Goal: Information Seeking & Learning: Learn about a topic

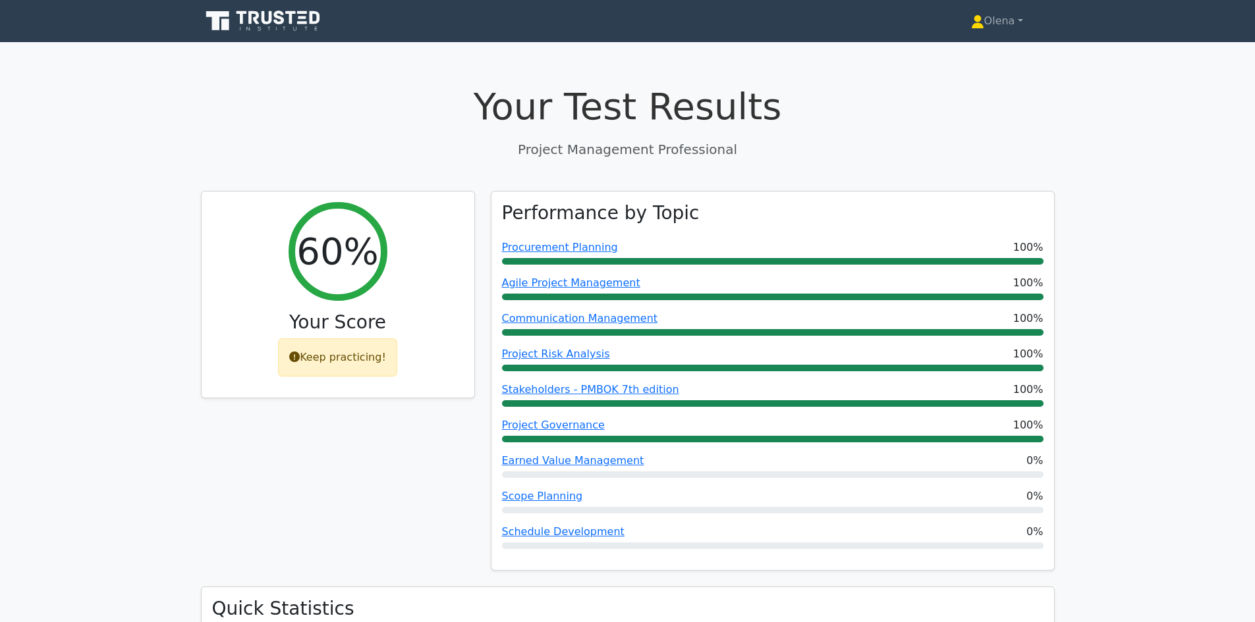
click at [263, 22] on icon at bounding box center [266, 17] width 11 height 13
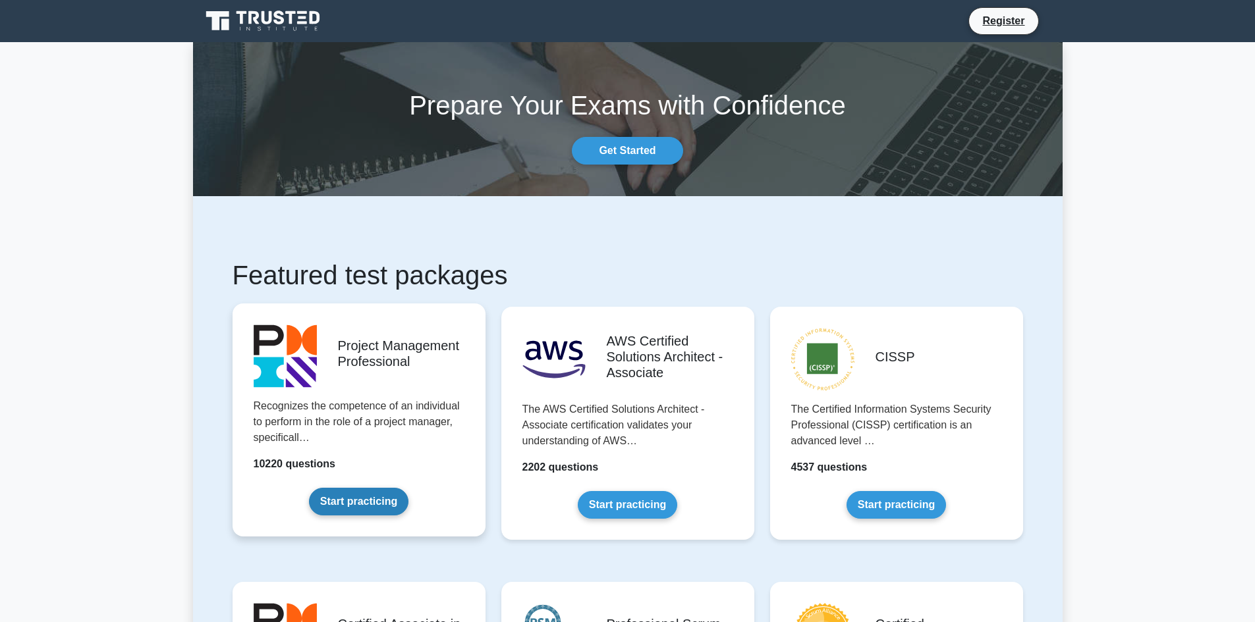
click at [339, 509] on link "Start practicing" at bounding box center [358, 502] width 99 height 28
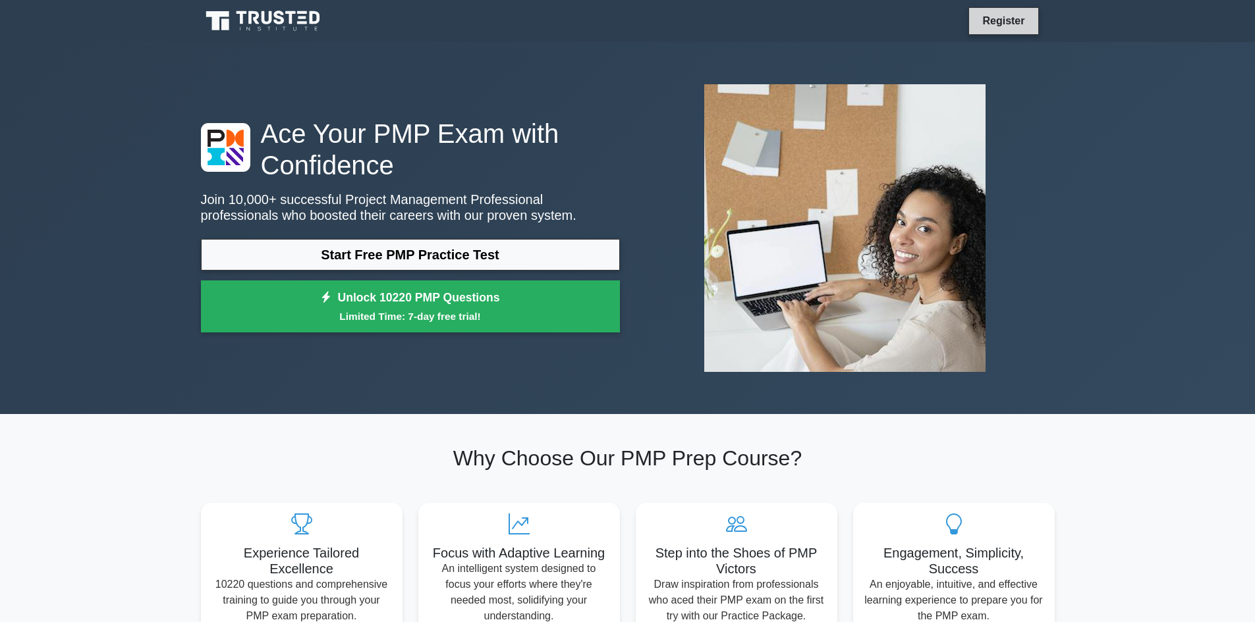
click at [1019, 20] on link "Register" at bounding box center [1003, 21] width 58 height 16
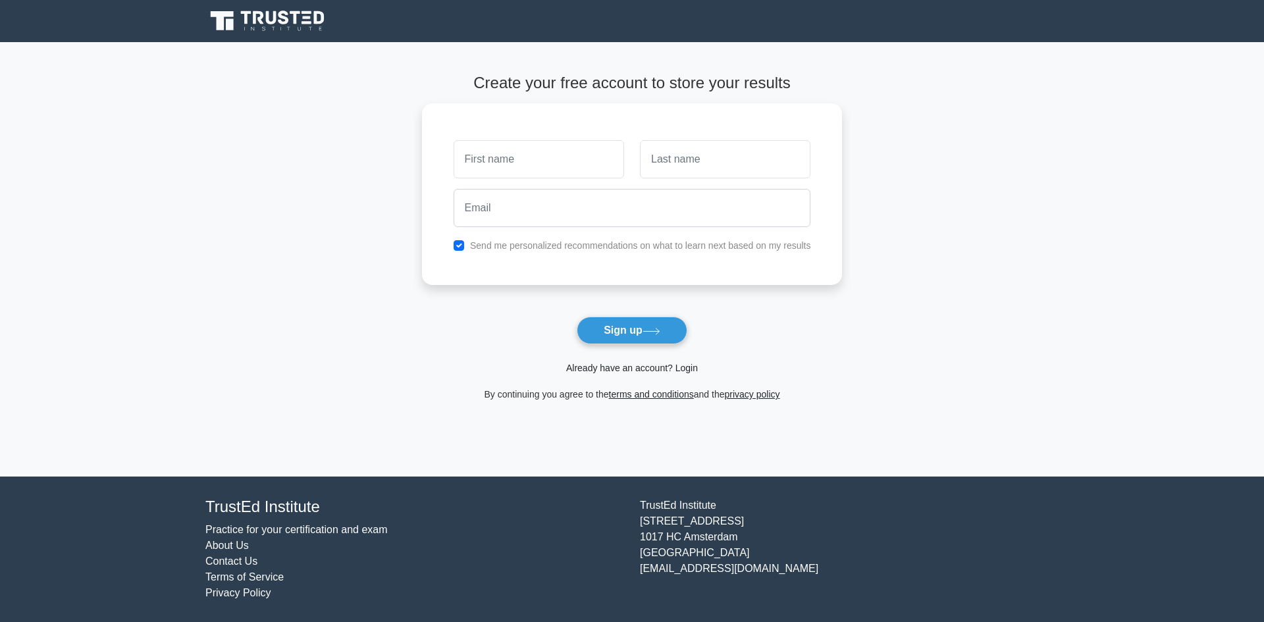
click at [672, 373] on link "Already have an account? Login" at bounding box center [632, 368] width 132 height 11
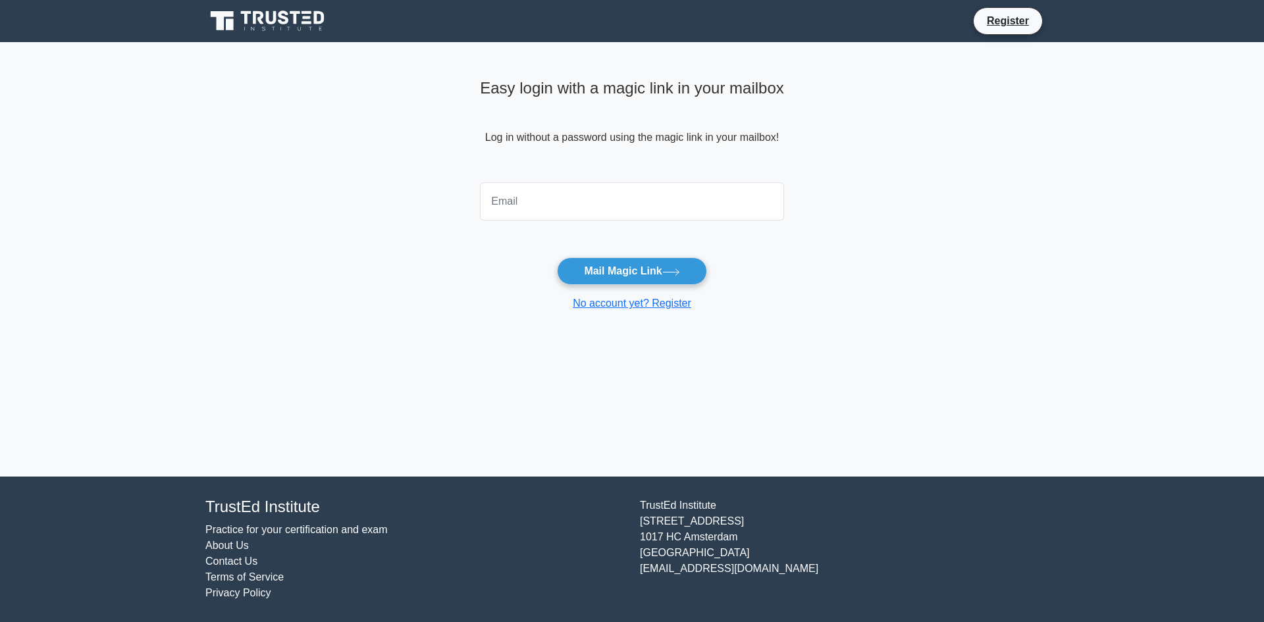
click at [599, 203] on input "email" at bounding box center [632, 201] width 304 height 38
type input "elena.parkhomenko17@gmail.com"
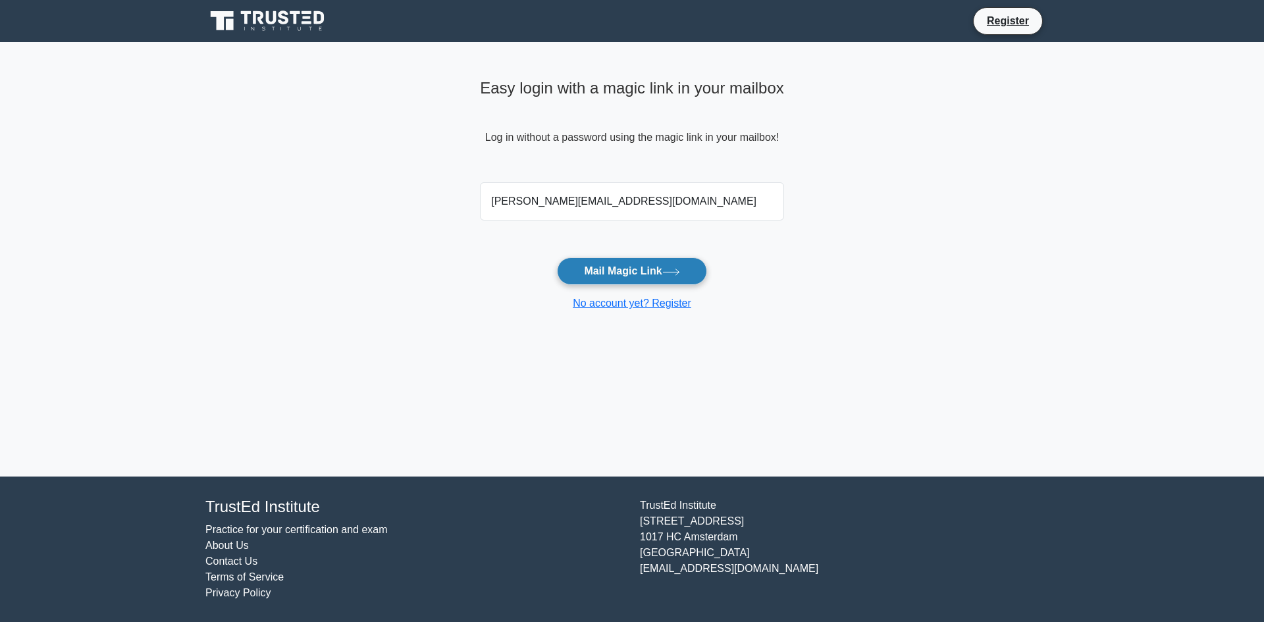
click at [624, 279] on button "Mail Magic Link" at bounding box center [631, 271] width 149 height 28
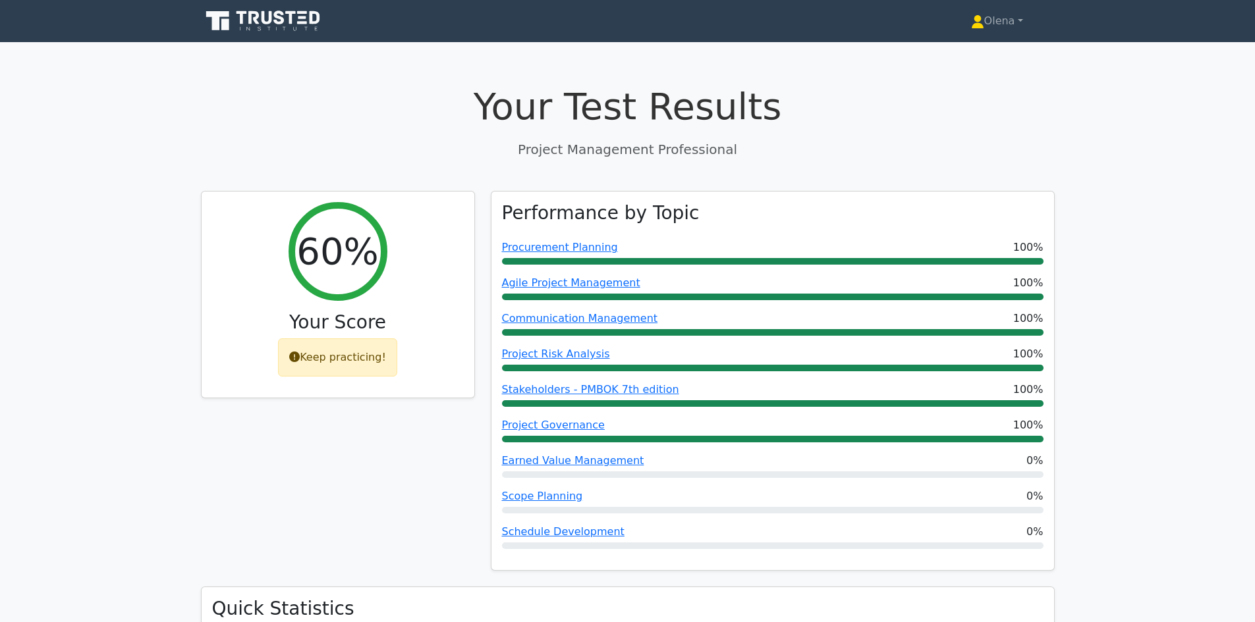
click at [239, 26] on icon at bounding box center [264, 21] width 126 height 25
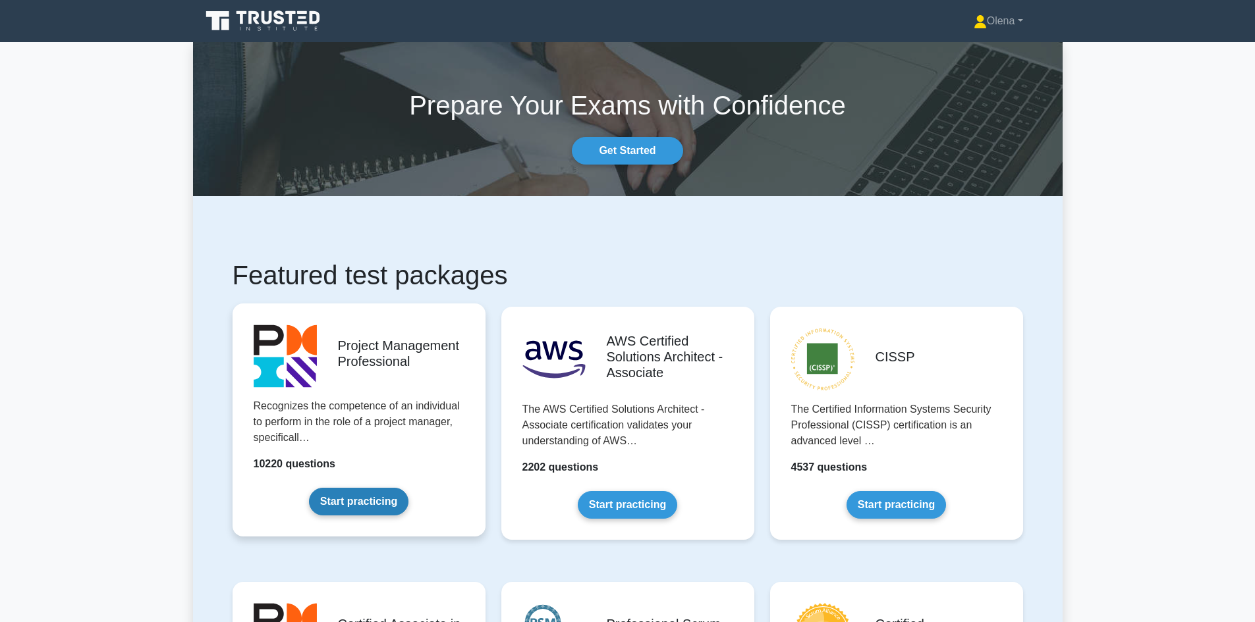
click at [348, 495] on link "Start practicing" at bounding box center [358, 502] width 99 height 28
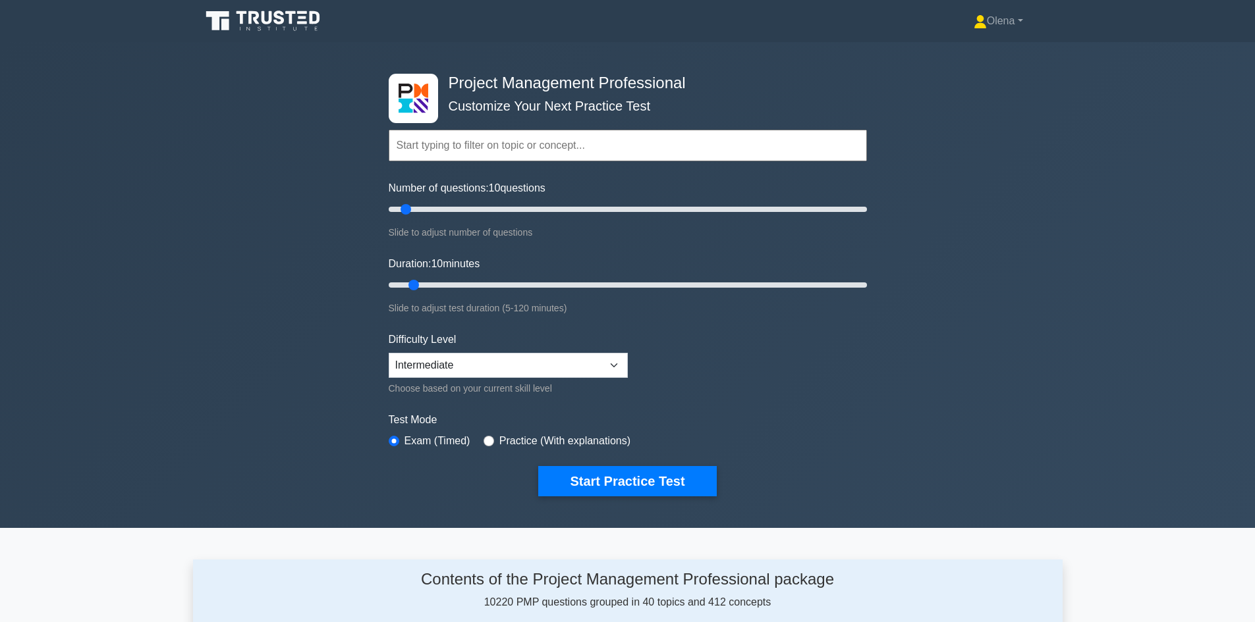
click at [524, 137] on input "text" at bounding box center [628, 146] width 478 height 32
click at [333, 169] on div "Project Management Professional Customize Your Next Practice Test Topics Scope …" at bounding box center [627, 285] width 1255 height 486
click at [592, 479] on button "Start Practice Test" at bounding box center [627, 481] width 178 height 30
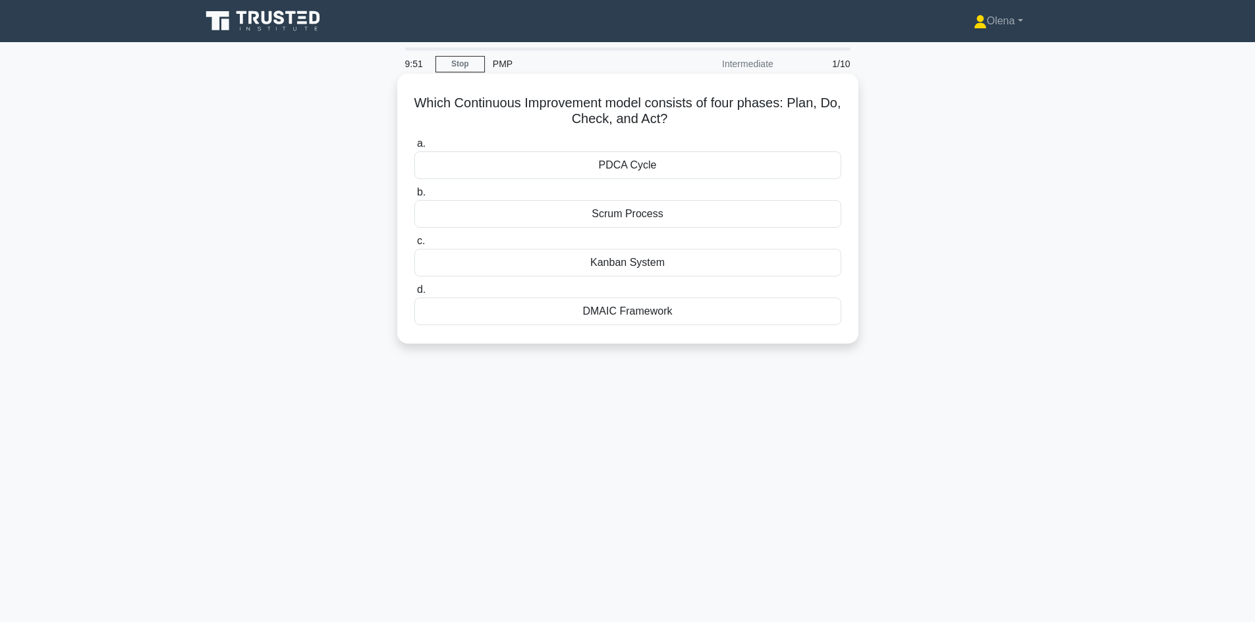
click at [746, 157] on div "PDCA Cycle" at bounding box center [627, 165] width 427 height 28
click at [414, 148] on input "a. PDCA Cycle" at bounding box center [414, 144] width 0 height 9
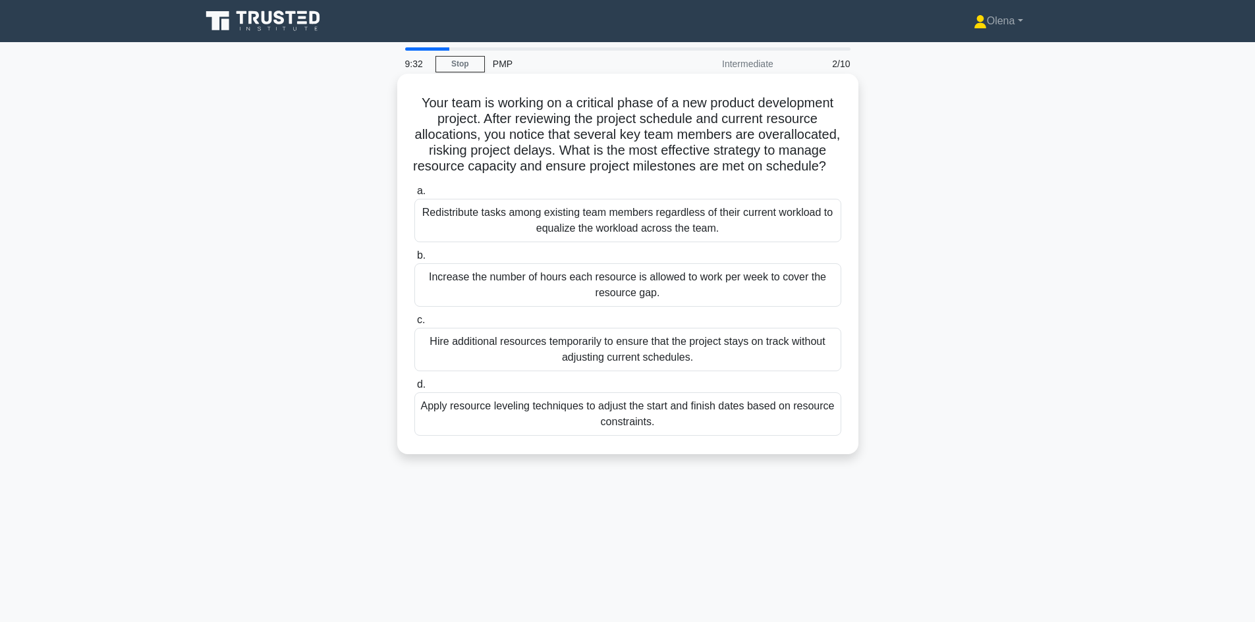
click at [720, 436] on div "Apply resource leveling techniques to adjust the start and finish dates based o…" at bounding box center [627, 414] width 427 height 43
click at [414, 389] on input "d. Apply resource leveling techniques to adjust the start and finish dates base…" at bounding box center [414, 385] width 0 height 9
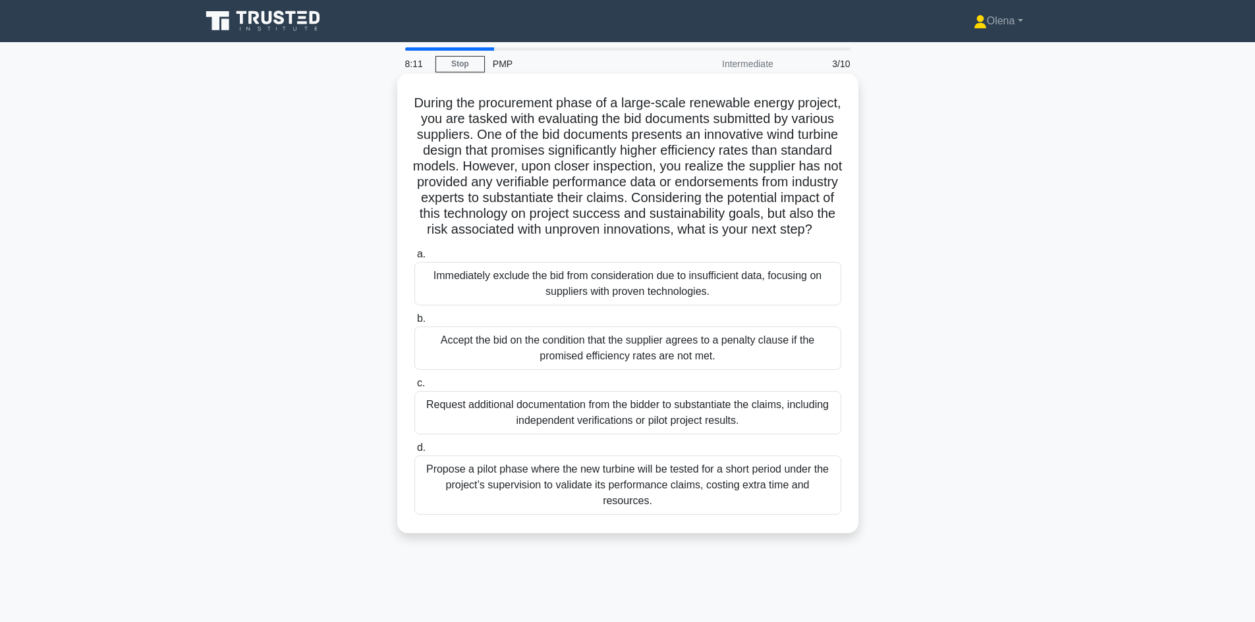
click at [594, 501] on div "Propose a pilot phase where the new turbine will be tested for a short period u…" at bounding box center [627, 485] width 427 height 59
click at [414, 452] on input "d. Propose a pilot phase where the new turbine will be tested for a short perio…" at bounding box center [414, 448] width 0 height 9
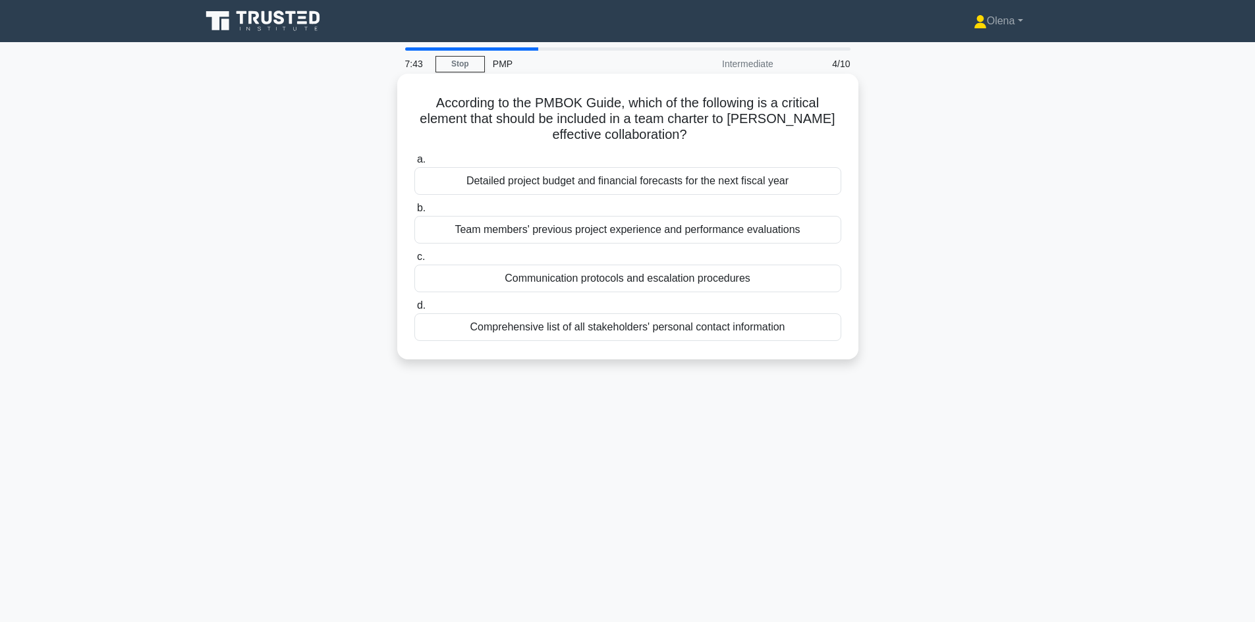
click at [790, 233] on div "Team members' previous project experience and performance evaluations" at bounding box center [627, 230] width 427 height 28
click at [414, 213] on input "b. Team members' previous project experience and performance evaluations" at bounding box center [414, 208] width 0 height 9
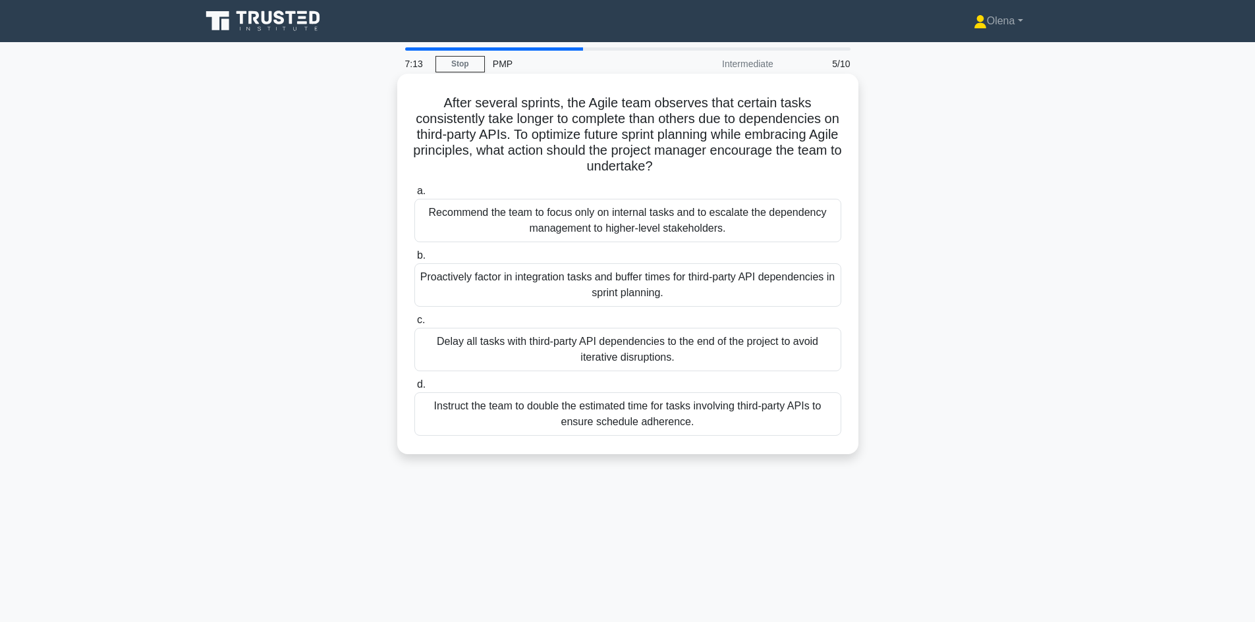
click at [772, 293] on div "Proactively factor in integration tasks and buffer times for third-party API de…" at bounding box center [627, 284] width 427 height 43
click at [414, 260] on input "b. Proactively factor in integration tasks and buffer times for third-party API…" at bounding box center [414, 256] width 0 height 9
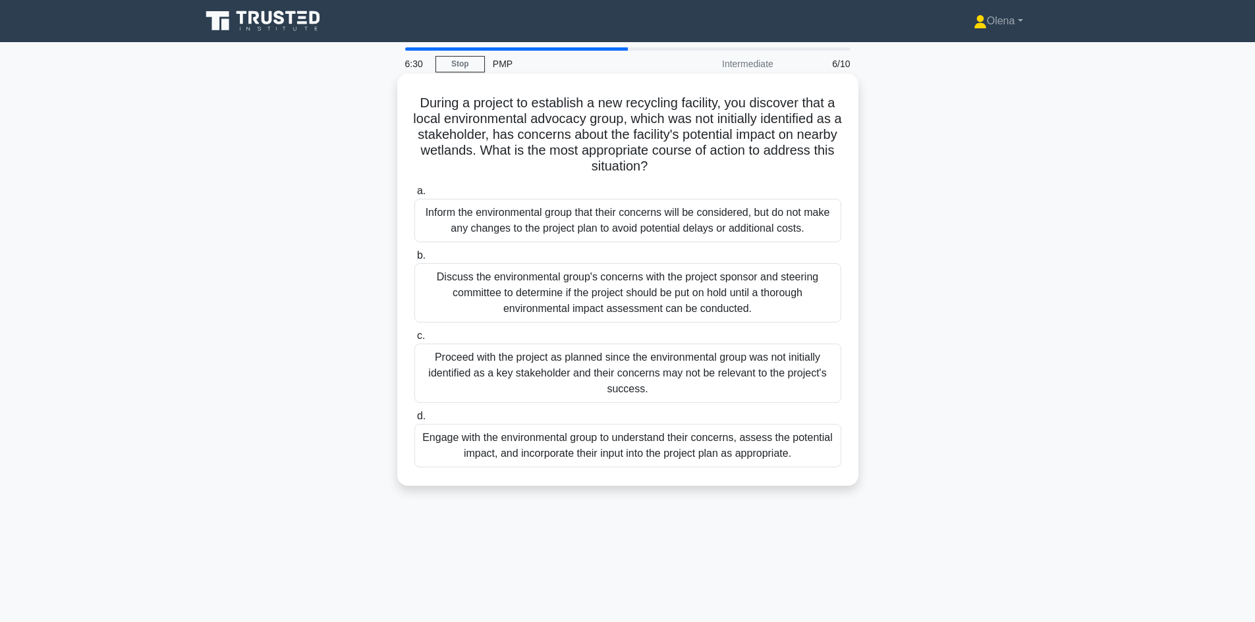
click at [740, 459] on div "Engage with the environmental group to understand their concerns, assess the po…" at bounding box center [627, 445] width 427 height 43
click at [414, 421] on input "d. Engage with the environmental group to understand their concerns, assess the…" at bounding box center [414, 416] width 0 height 9
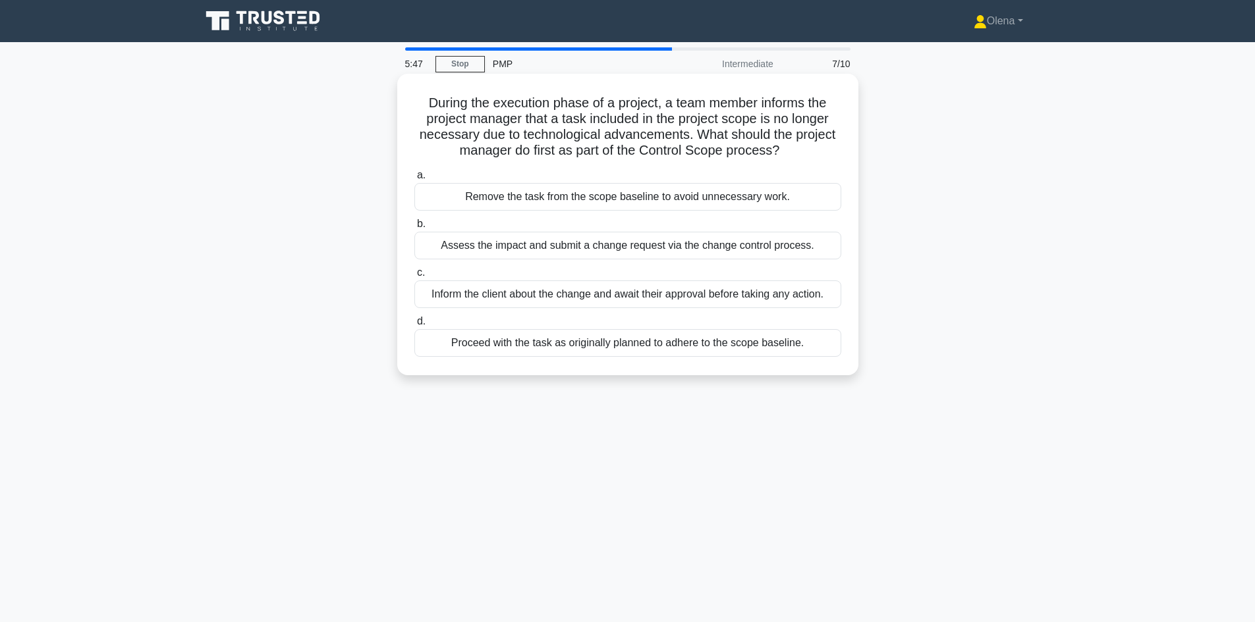
click at [532, 245] on div "Assess the impact and submit a change request via the change control process." at bounding box center [627, 246] width 427 height 28
click at [414, 229] on input "b. Assess the impact and submit a change request via the change control process." at bounding box center [414, 224] width 0 height 9
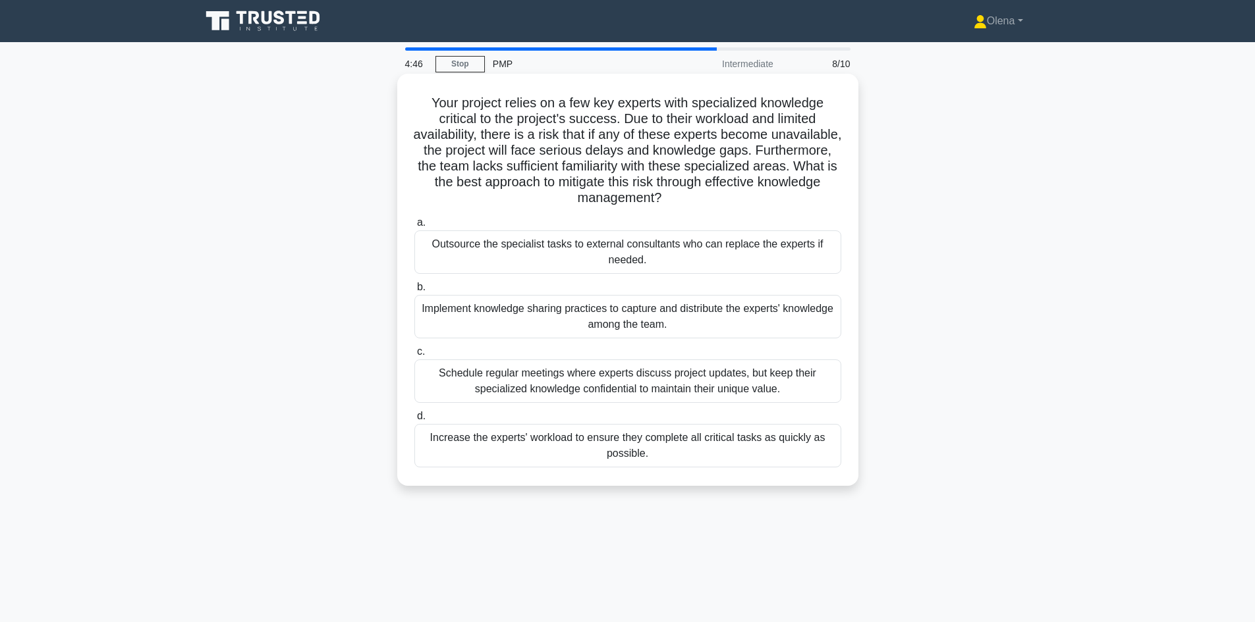
click at [746, 329] on div "Implement knowledge sharing practices to capture and distribute the experts' kn…" at bounding box center [627, 316] width 427 height 43
click at [414, 292] on input "b. Implement knowledge sharing practices to capture and distribute the experts'…" at bounding box center [414, 287] width 0 height 9
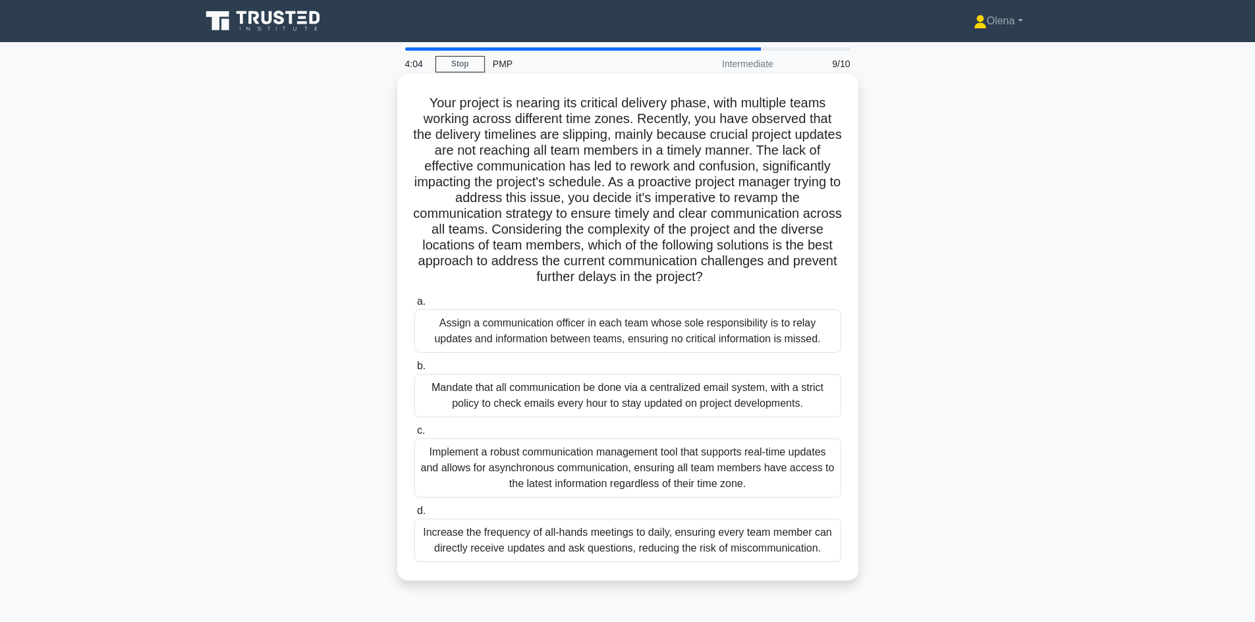
click at [706, 483] on div "Implement a robust communication management tool that supports real-time update…" at bounding box center [627, 468] width 427 height 59
click at [414, 435] on input "c. Implement a robust communication management tool that supports real-time upd…" at bounding box center [414, 431] width 0 height 9
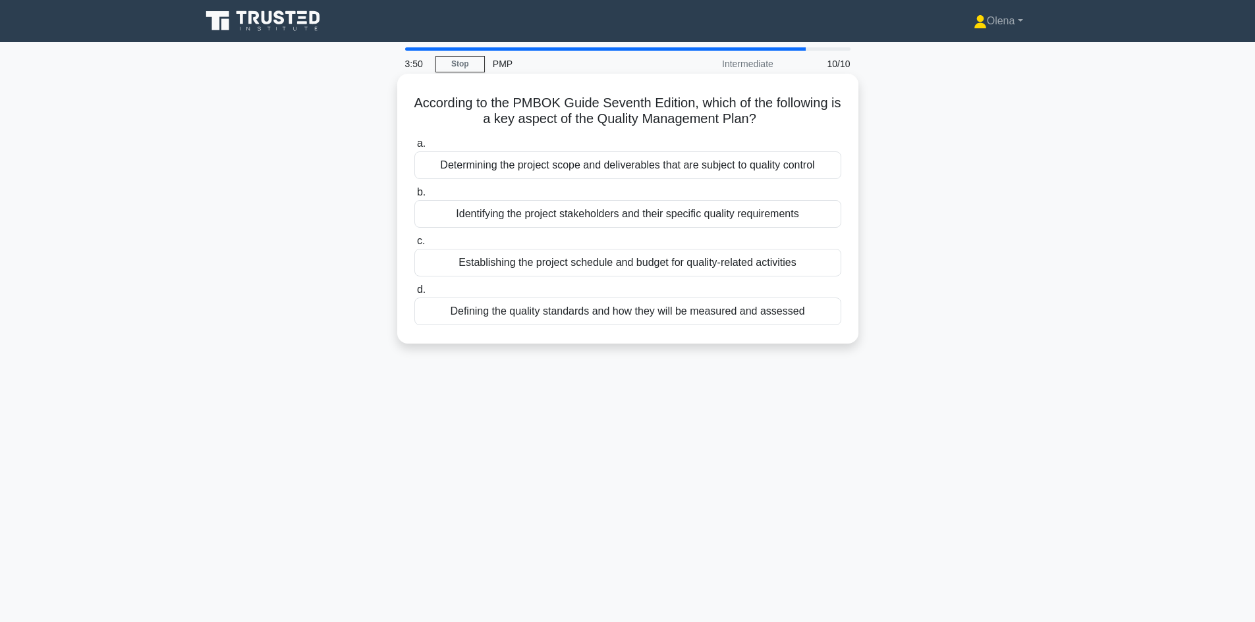
click at [753, 311] on div "Defining the quality standards and how they will be measured and assessed" at bounding box center [627, 312] width 427 height 28
click at [414, 294] on input "d. Defining the quality standards and how they will be measured and assessed" at bounding box center [414, 290] width 0 height 9
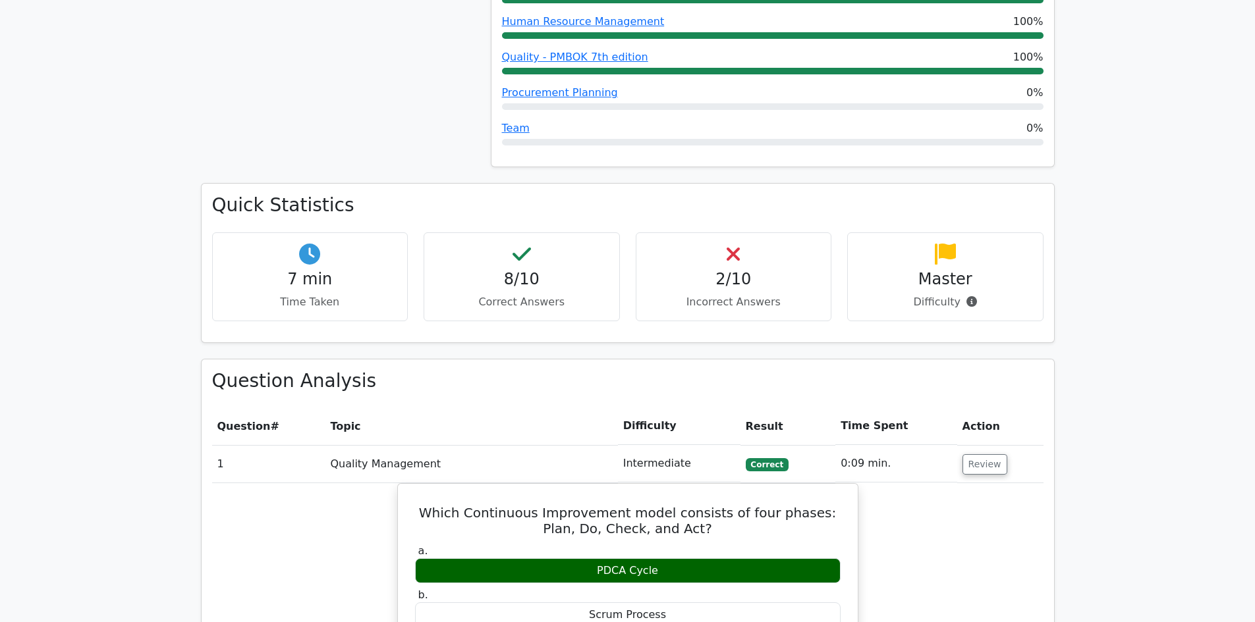
scroll to position [461, 0]
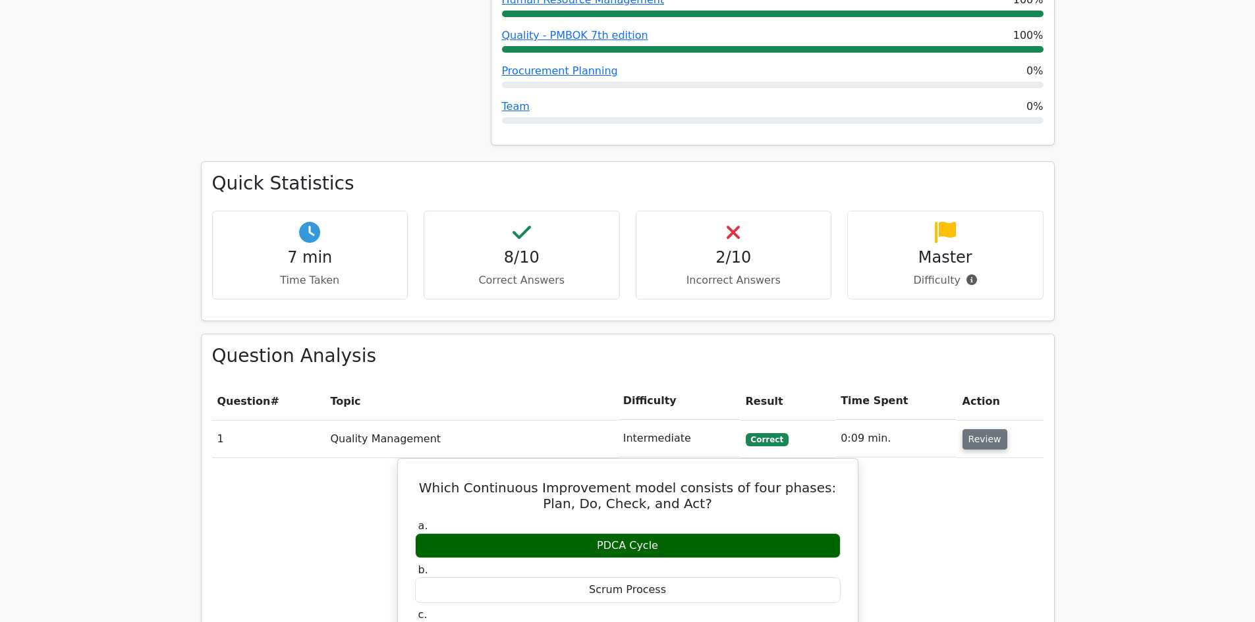
click at [982, 437] on button "Review" at bounding box center [984, 439] width 45 height 20
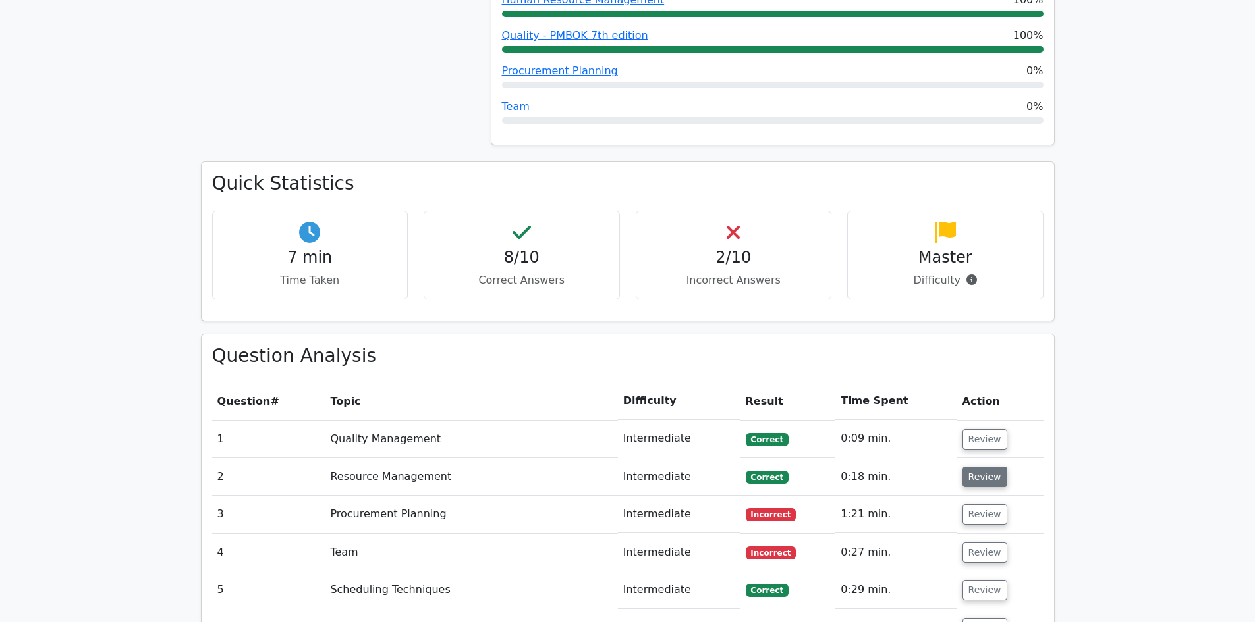
click at [983, 472] on button "Review" at bounding box center [984, 477] width 45 height 20
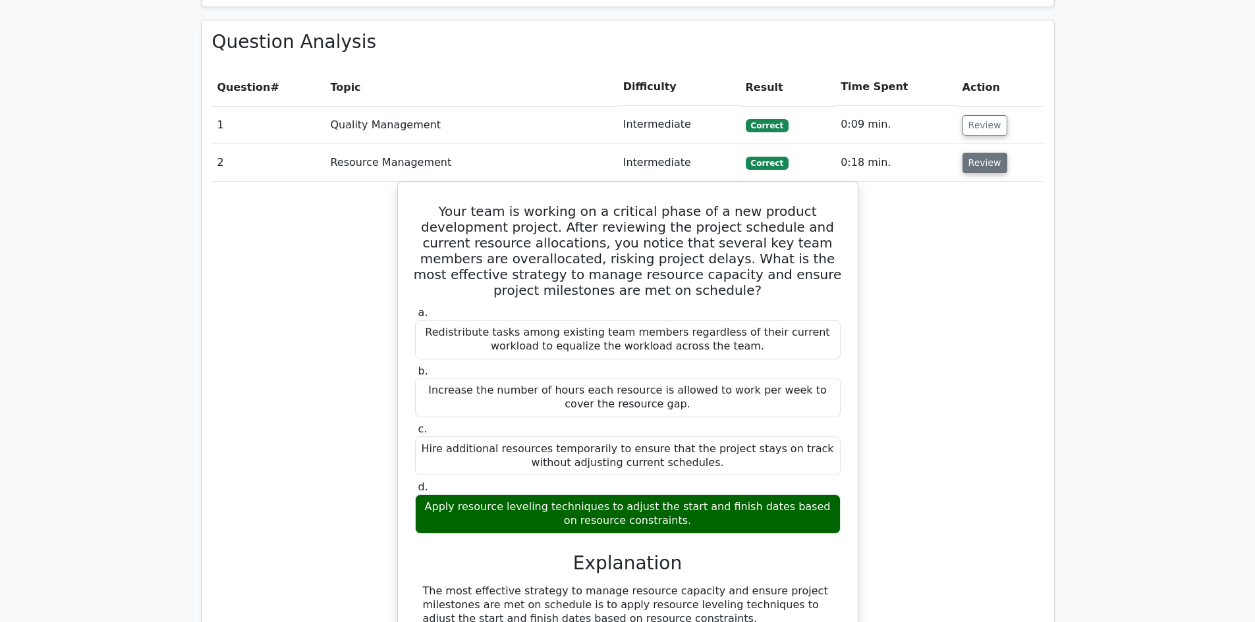
scroll to position [790, 0]
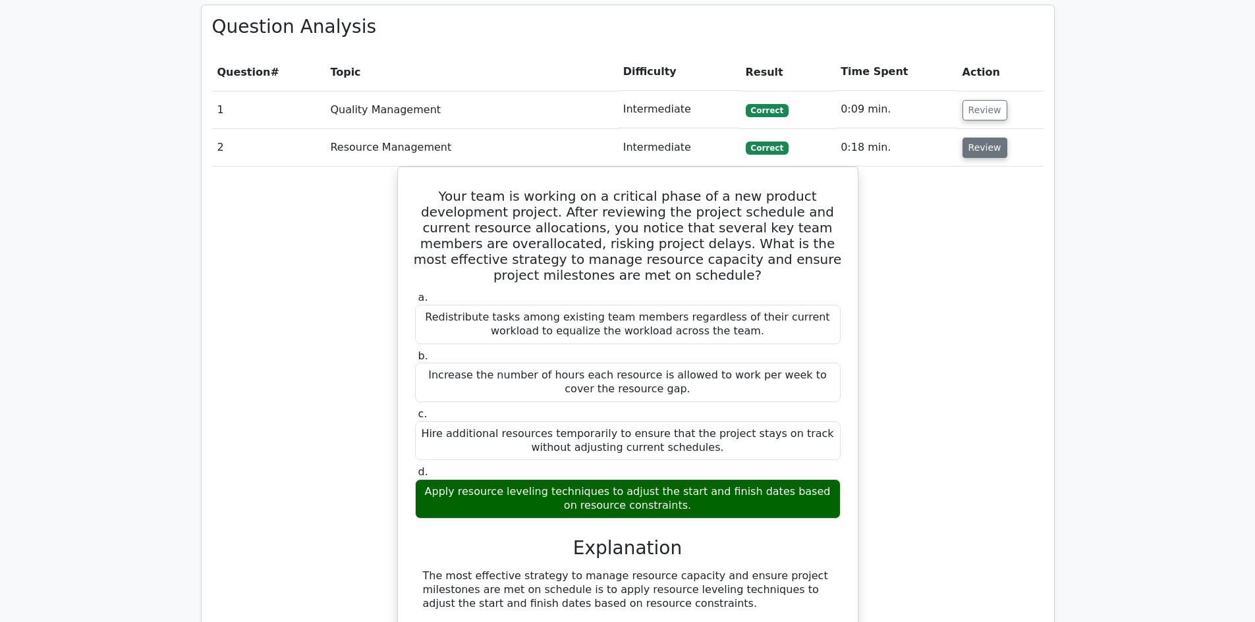
drag, startPoint x: 992, startPoint y: 142, endPoint x: 977, endPoint y: 198, distance: 58.8
click at [991, 142] on button "Review" at bounding box center [984, 148] width 45 height 20
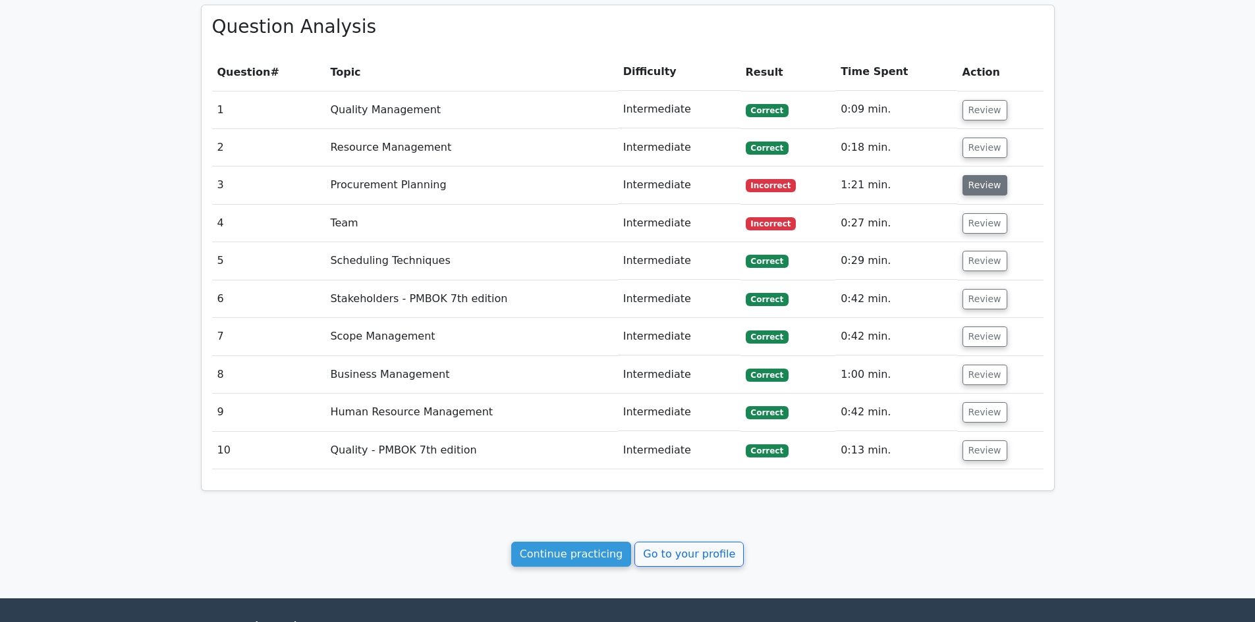
click at [979, 186] on button "Review" at bounding box center [984, 185] width 45 height 20
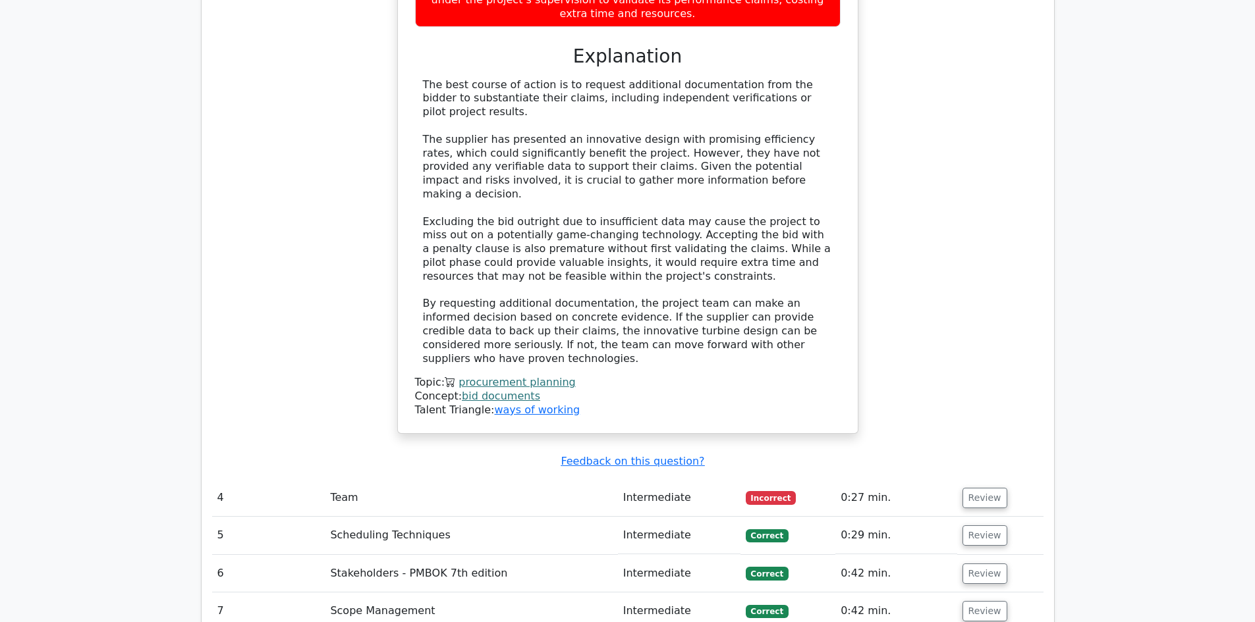
scroll to position [1581, 0]
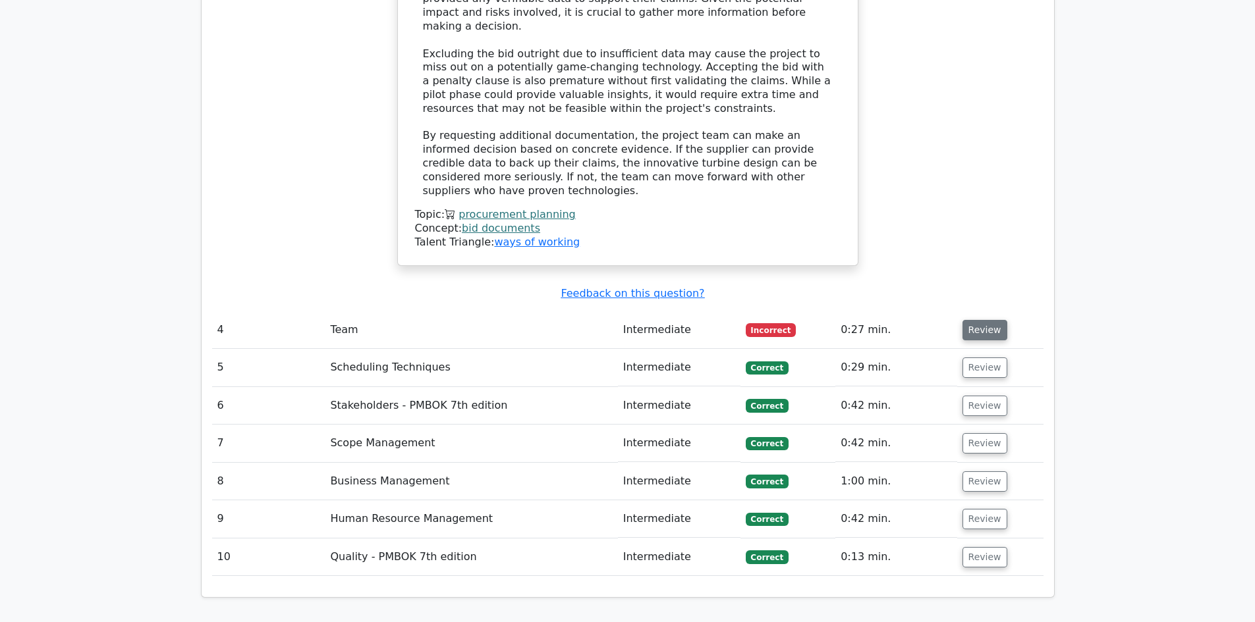
click at [993, 320] on button "Review" at bounding box center [984, 330] width 45 height 20
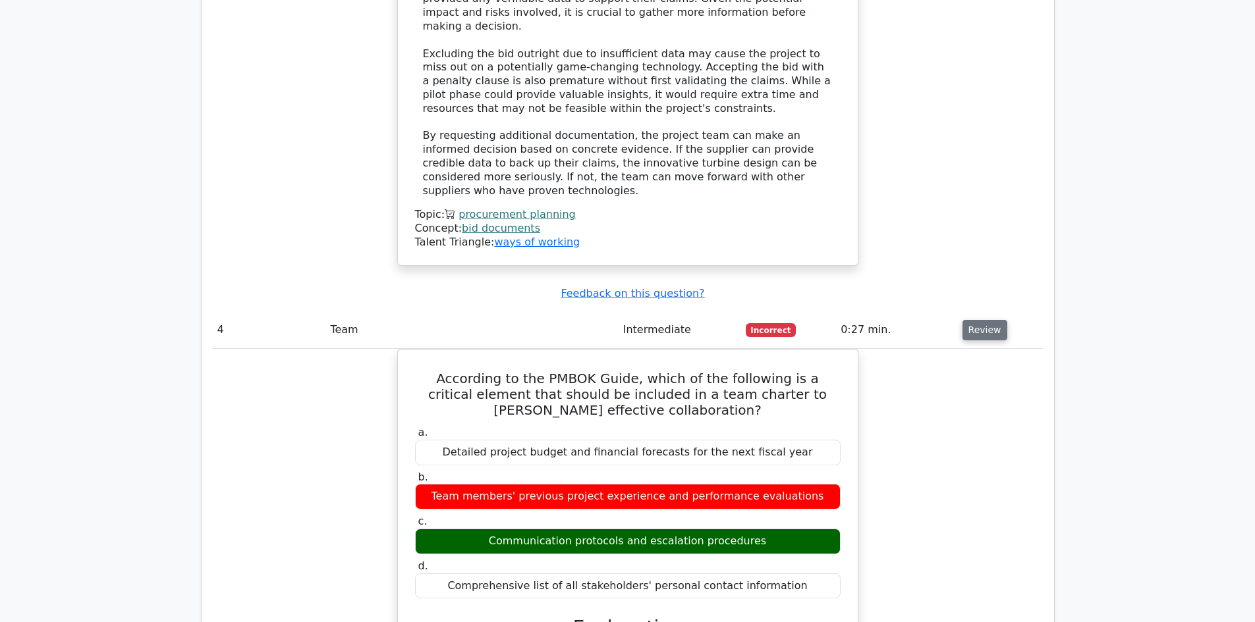
click at [977, 320] on button "Review" at bounding box center [984, 330] width 45 height 20
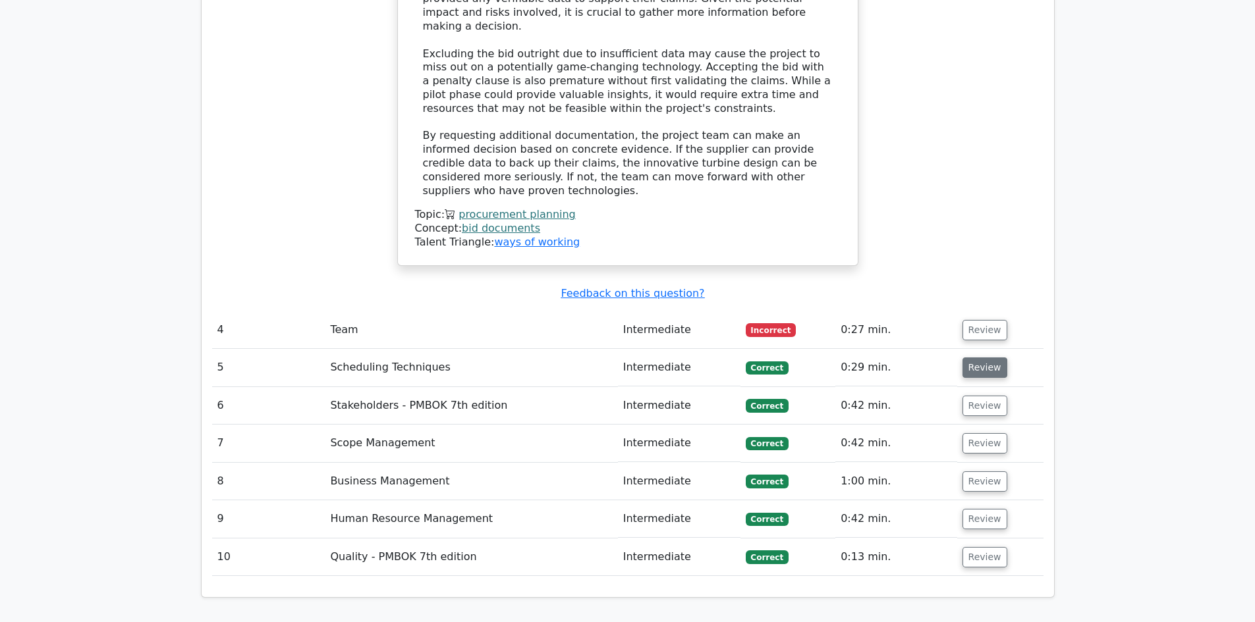
click at [980, 358] on button "Review" at bounding box center [984, 368] width 45 height 20
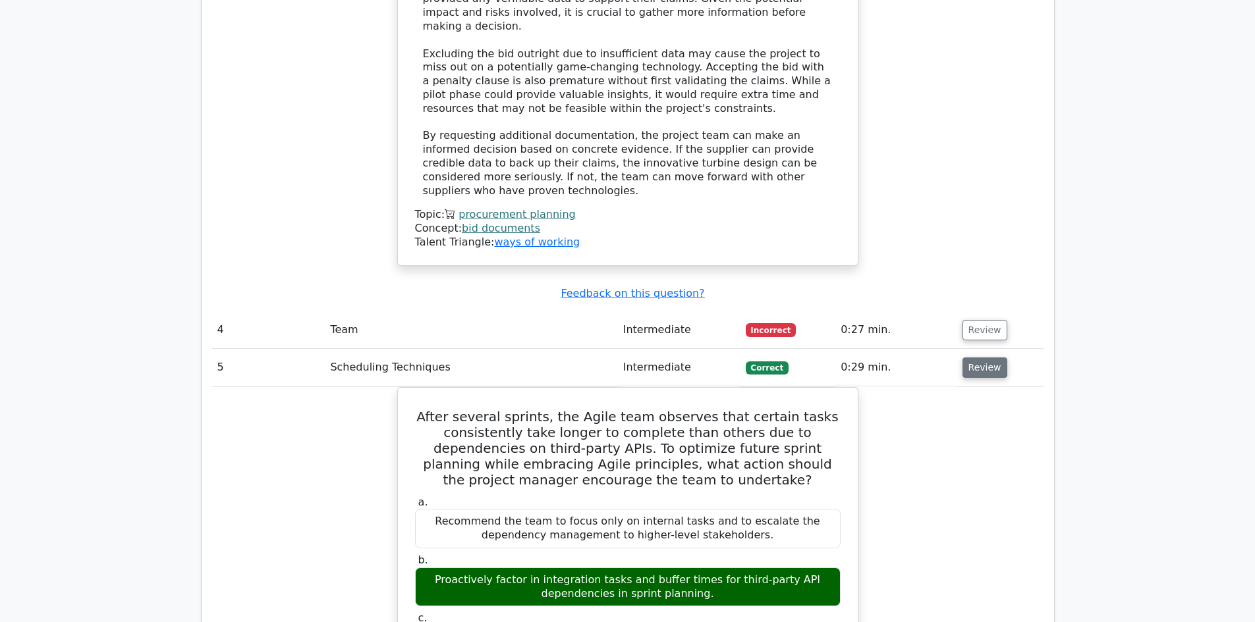
click at [980, 358] on button "Review" at bounding box center [984, 368] width 45 height 20
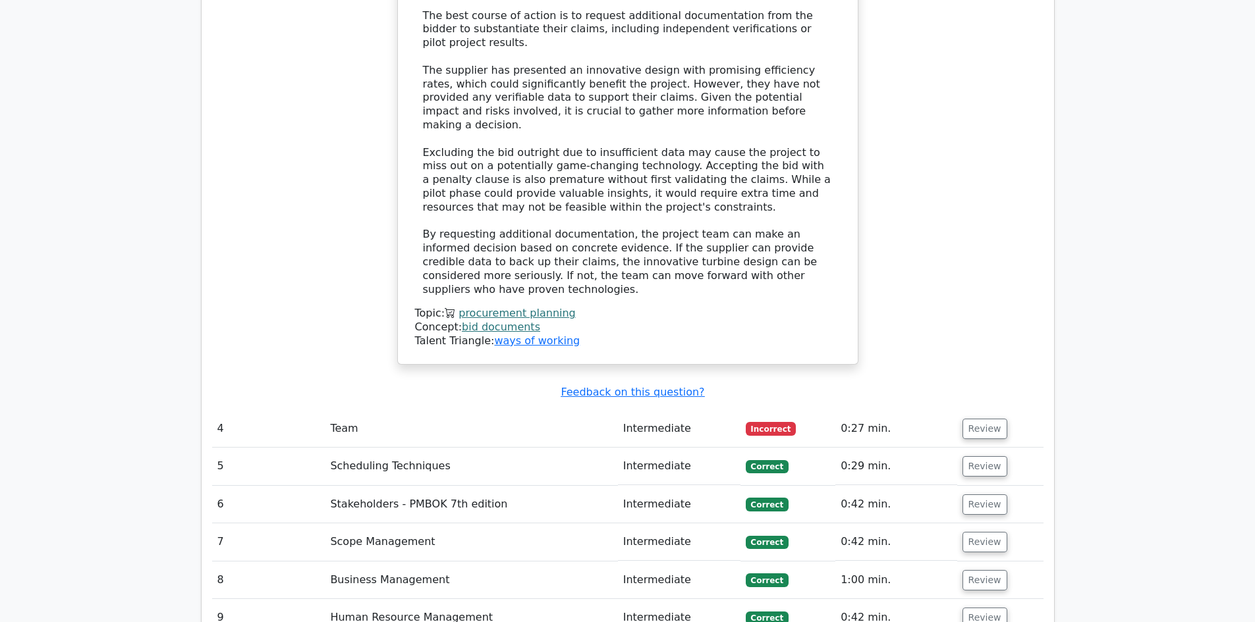
scroll to position [1515, 0]
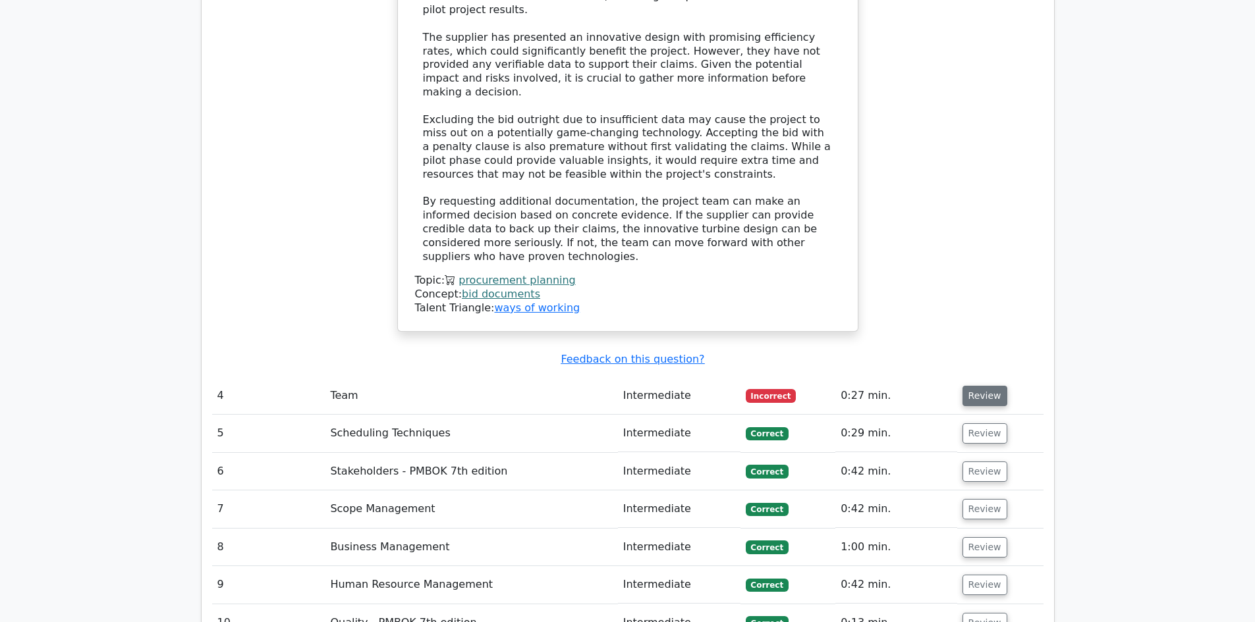
click at [992, 386] on button "Review" at bounding box center [984, 396] width 45 height 20
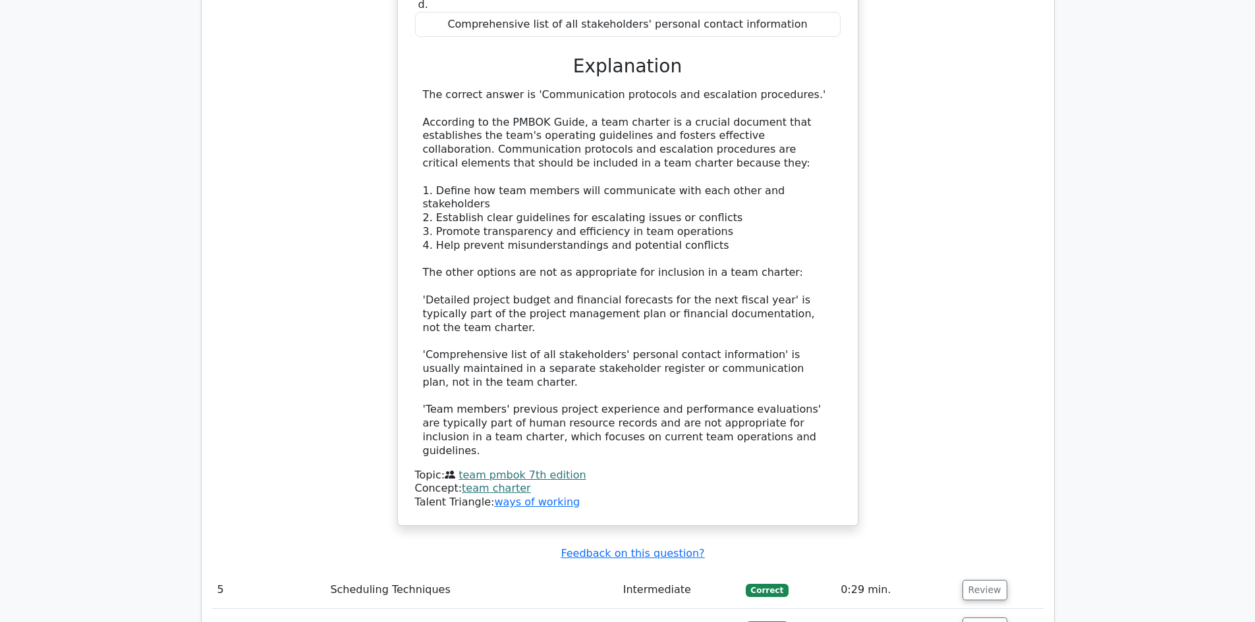
scroll to position [2437, 0]
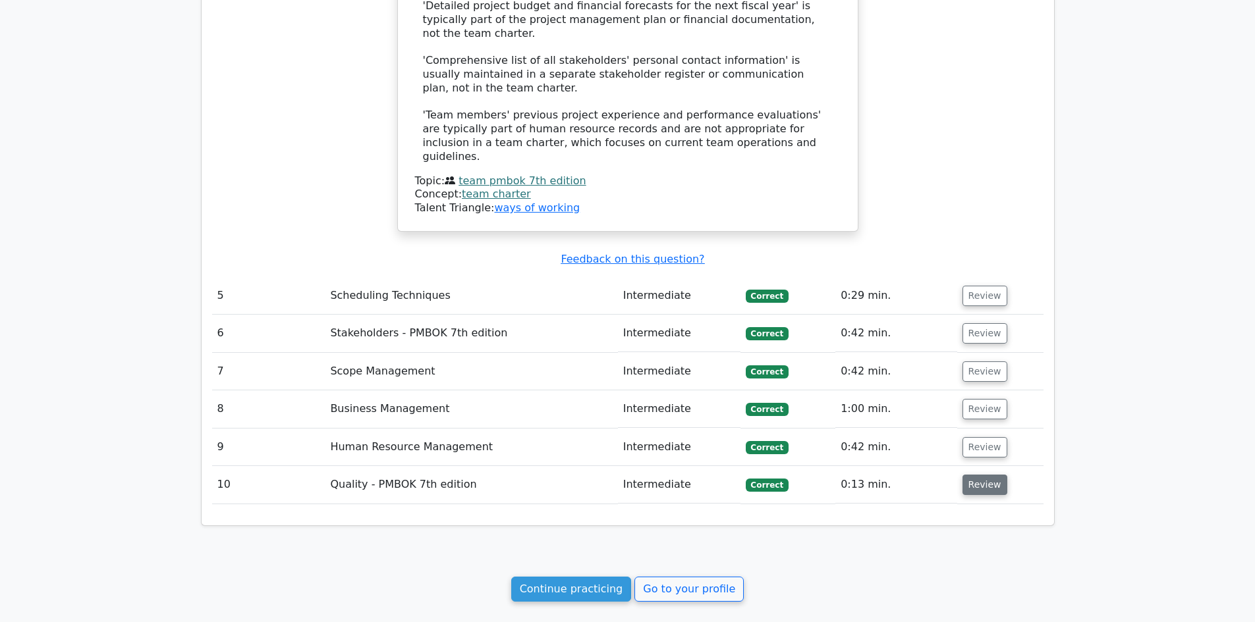
click at [980, 475] on button "Review" at bounding box center [984, 485] width 45 height 20
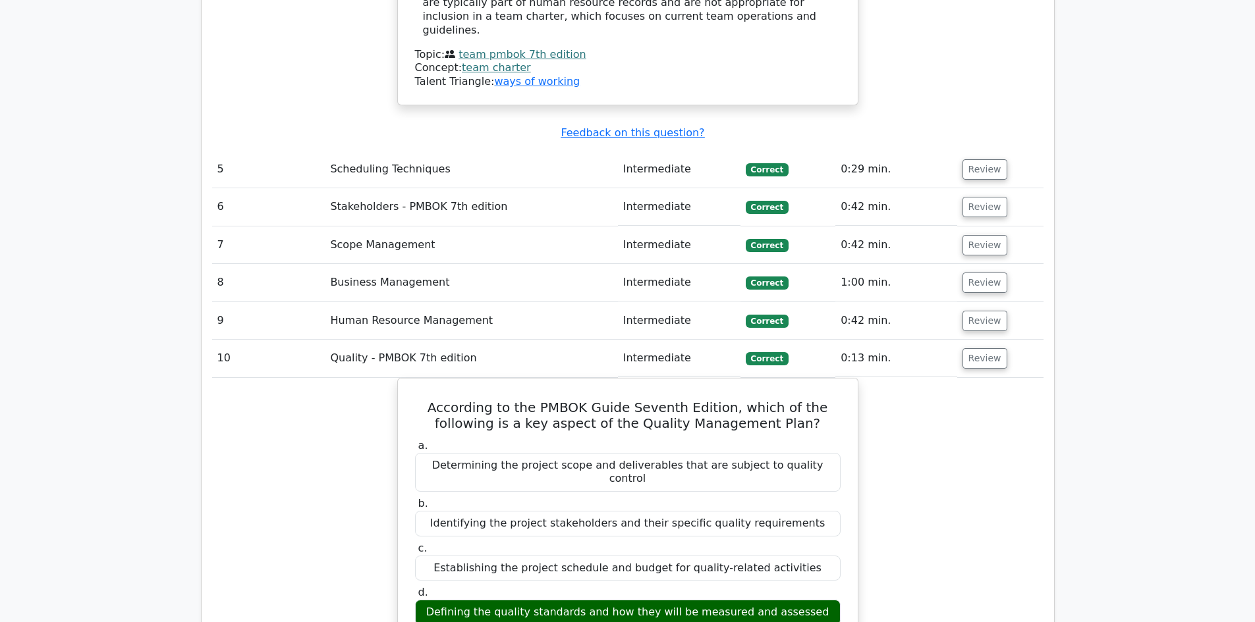
scroll to position [2568, 0]
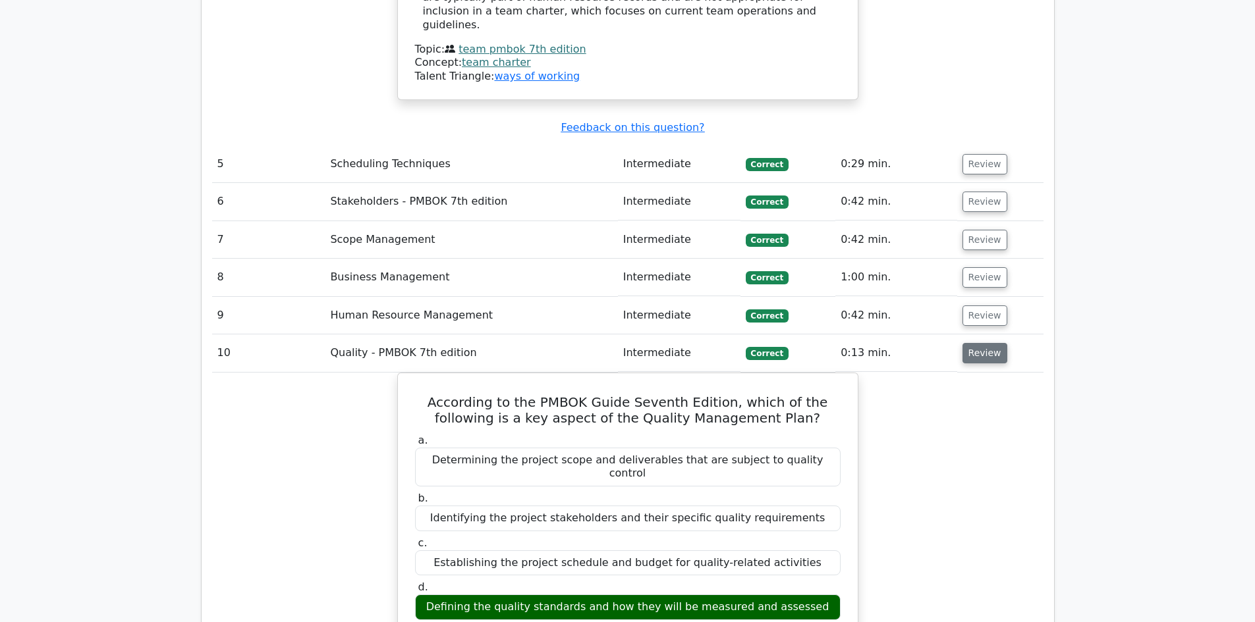
click at [967, 343] on button "Review" at bounding box center [984, 353] width 45 height 20
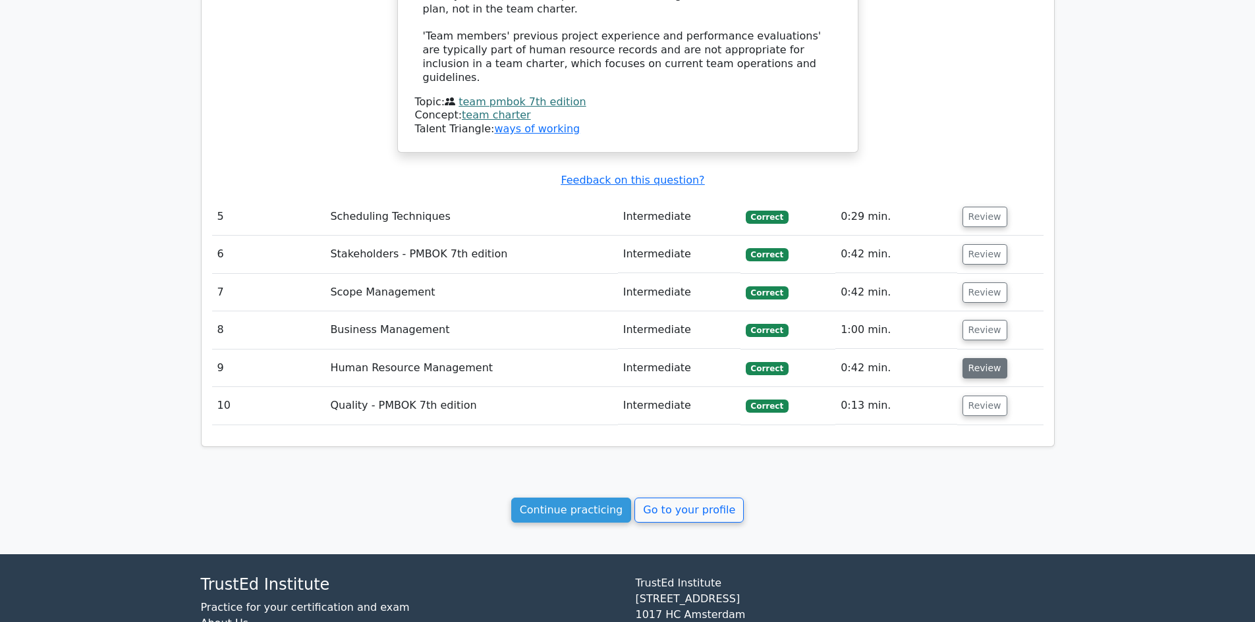
click at [977, 358] on button "Review" at bounding box center [984, 368] width 45 height 20
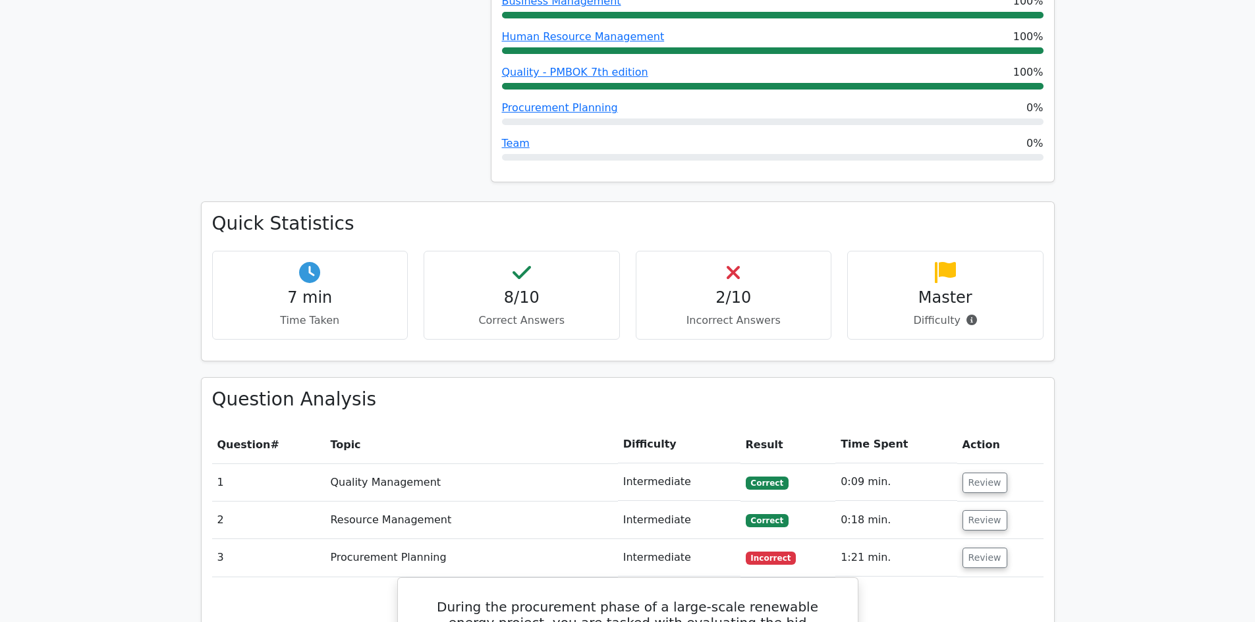
scroll to position [211, 0]
